Goal: Check status: Check status

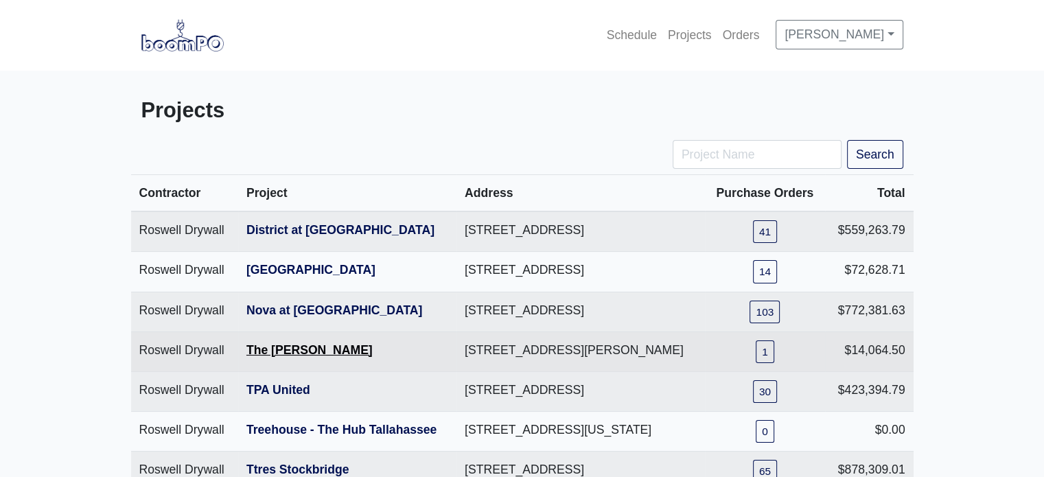
click at [293, 357] on link "The [PERSON_NAME]" at bounding box center [309, 350] width 126 height 14
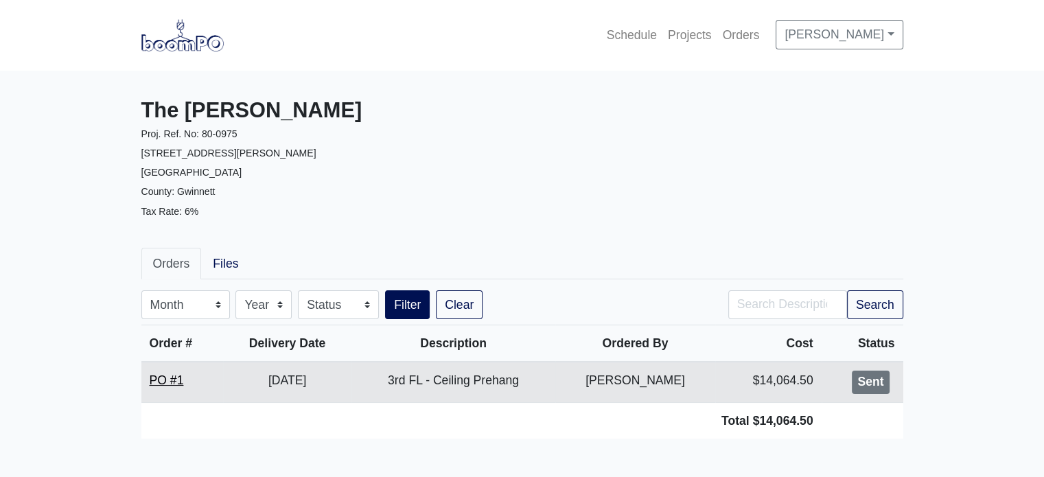
click at [170, 373] on link "PO #1" at bounding box center [167, 380] width 34 height 14
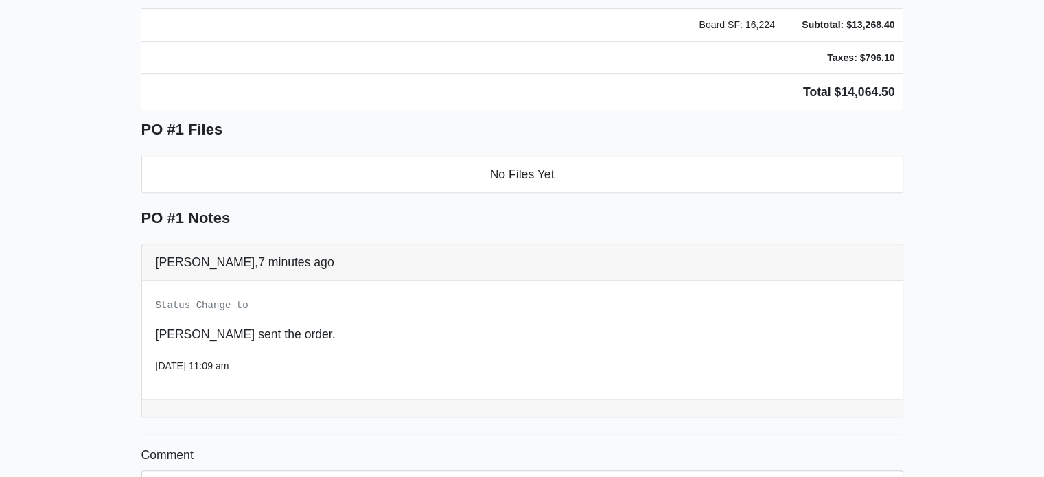
scroll to position [821, 0]
